Goal: Task Accomplishment & Management: Manage account settings

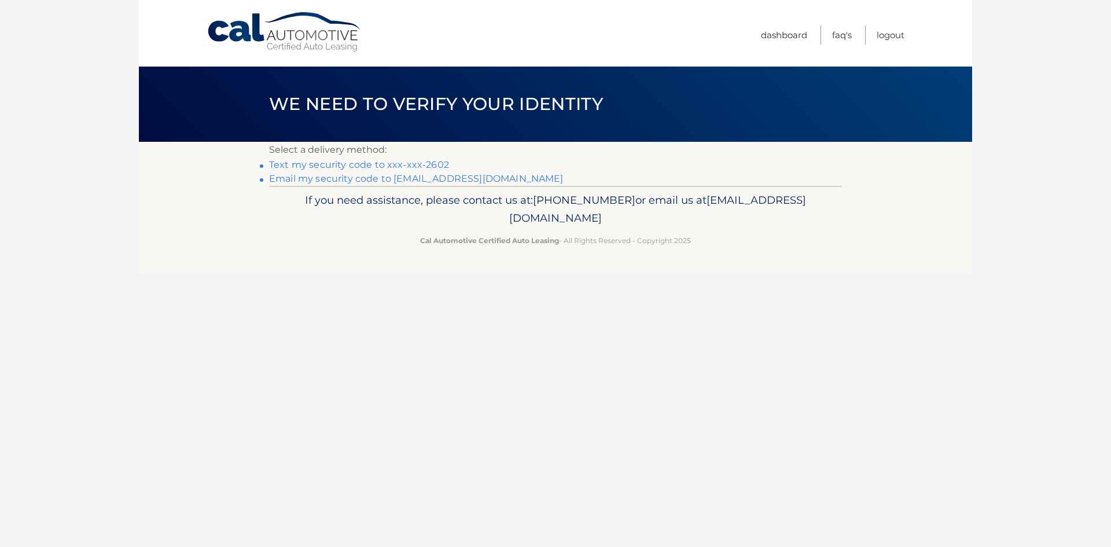
click at [431, 168] on link "Text my security code to xxx-xxx-2602" at bounding box center [359, 164] width 180 height 11
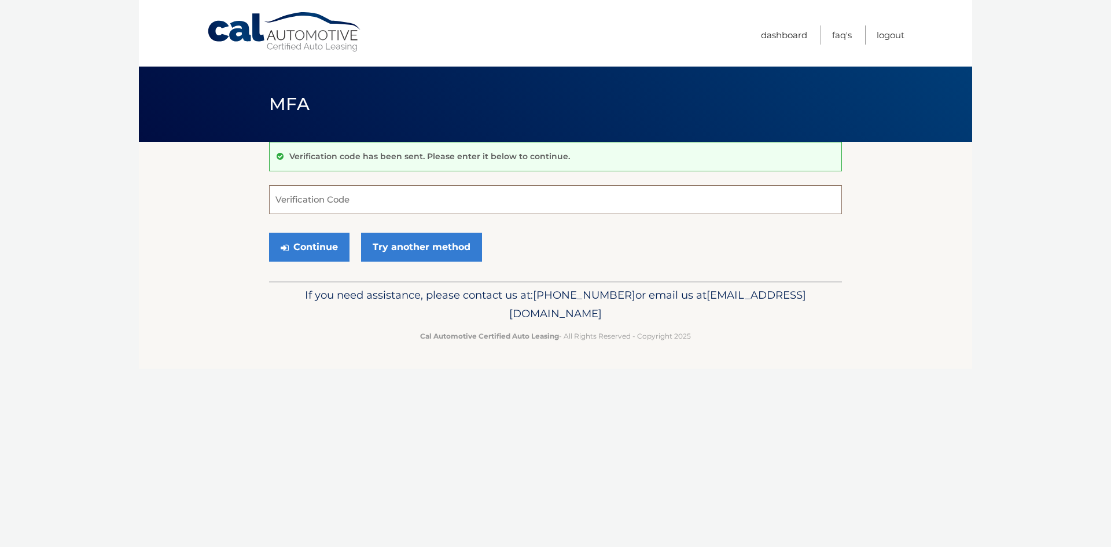
click at [442, 198] on input "Verification Code" at bounding box center [555, 199] width 573 height 29
type input "724159"
click at [269, 233] on button "Continue" at bounding box center [309, 247] width 80 height 29
